Goal: Task Accomplishment & Management: Manage account settings

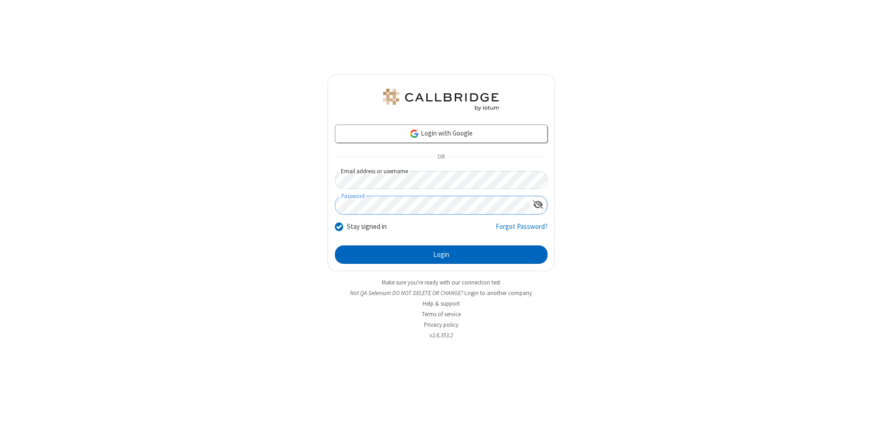
click at [441, 255] on button "Login" at bounding box center [441, 254] width 213 height 18
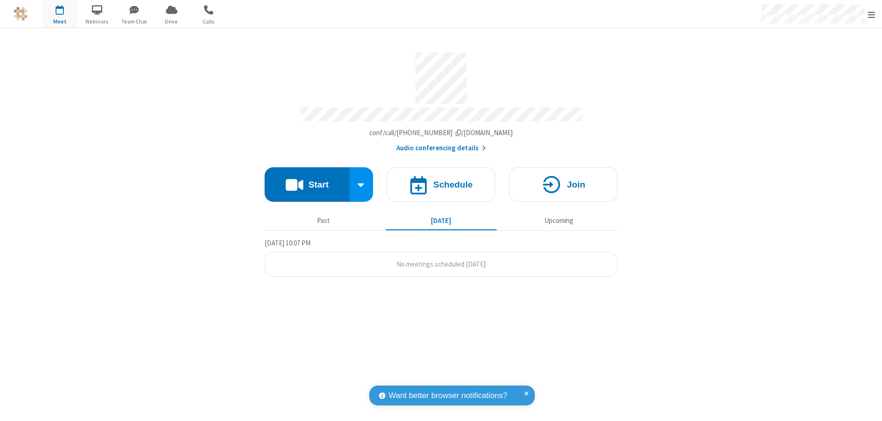
click at [872, 14] on span "Open menu" at bounding box center [871, 14] width 7 height 9
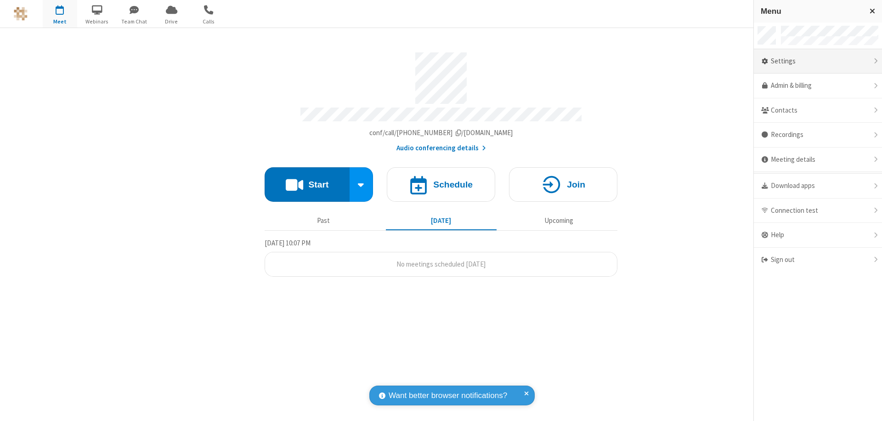
click at [818, 61] on div "Settings" at bounding box center [818, 61] width 128 height 25
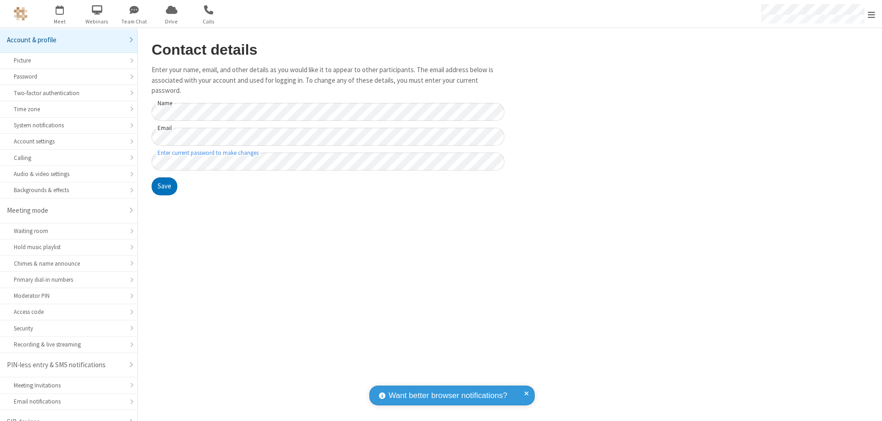
scroll to position [13, 0]
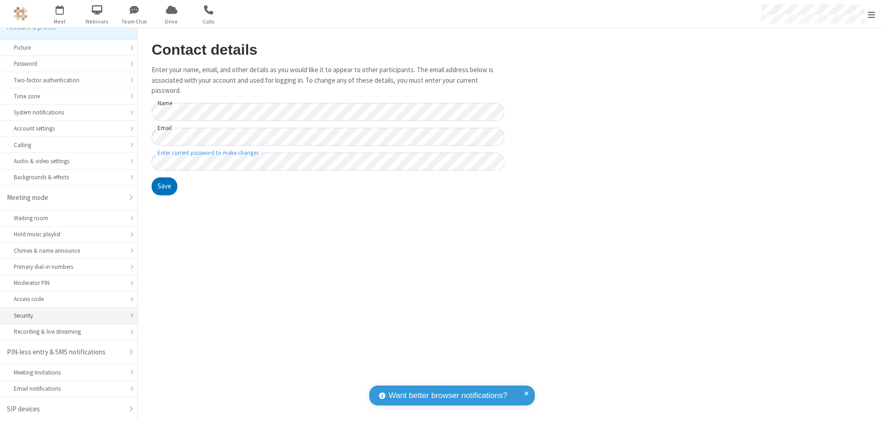
click at [65, 315] on div "Security" at bounding box center [69, 315] width 110 height 9
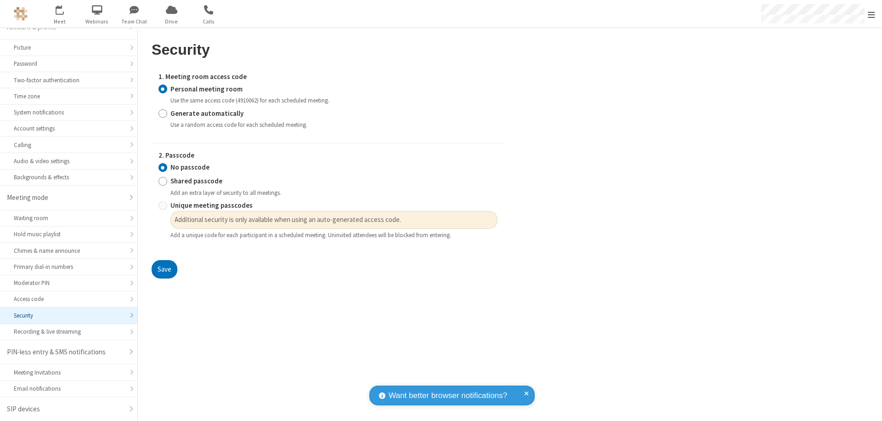
click at [163, 113] on input "Generate automatically" at bounding box center [163, 113] width 9 height 10
radio input "true"
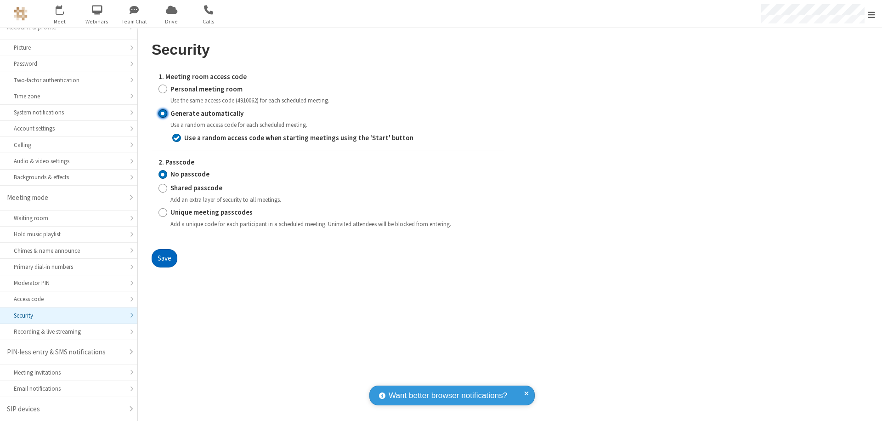
click at [164, 258] on button "Save" at bounding box center [165, 258] width 26 height 18
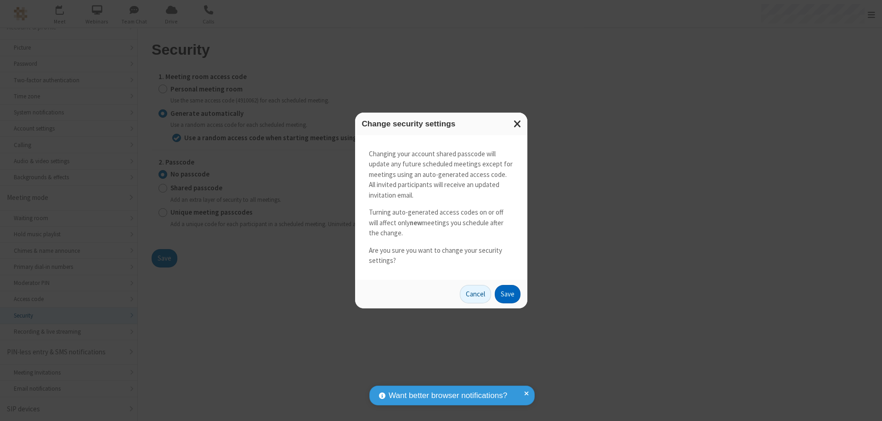
click at [507, 294] on button "Save" at bounding box center [508, 294] width 26 height 18
